Goal: Check status: Check status

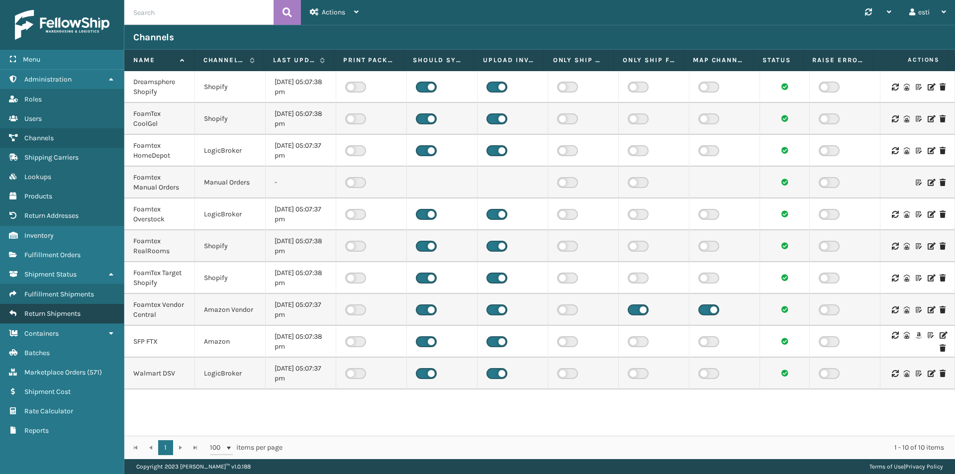
click at [83, 318] on link "Return Shipments" at bounding box center [62, 313] width 124 height 19
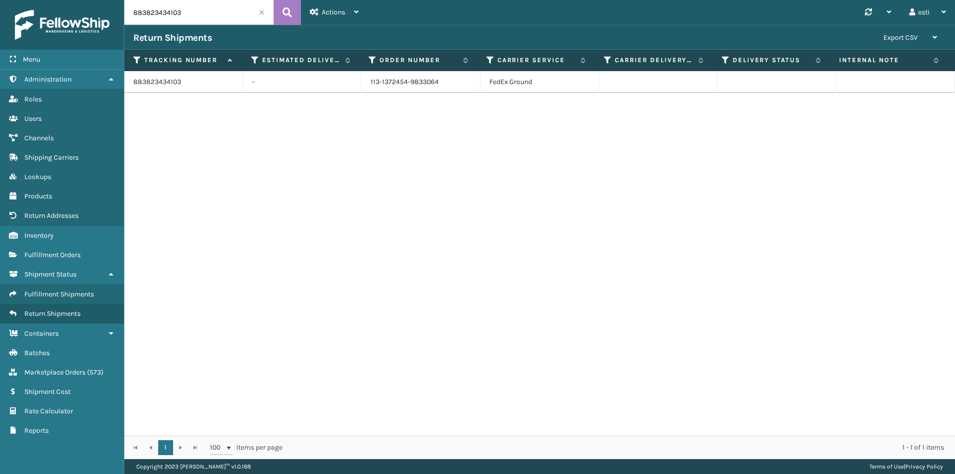
drag, startPoint x: 186, startPoint y: 11, endPoint x: 72, endPoint y: 32, distance: 115.2
click at [72, 0] on div "Menu Administration Roles Users Channels Shipping Carriers Lookups Products Ret…" at bounding box center [477, 0] width 955 height 0
paste input "1ZJ74J529066151707"
type input "1ZJ74J529066151707"
click at [291, 13] on icon at bounding box center [287, 12] width 9 height 15
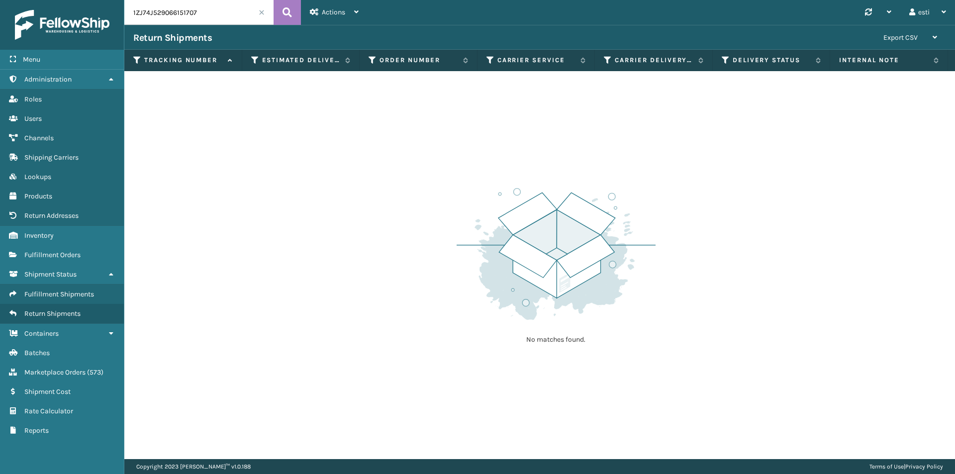
drag, startPoint x: 660, startPoint y: 240, endPoint x: 647, endPoint y: 229, distance: 16.9
click at [657, 239] on div "No matches found." at bounding box center [539, 265] width 831 height 388
